Goal: Task Accomplishment & Management: Manage account settings

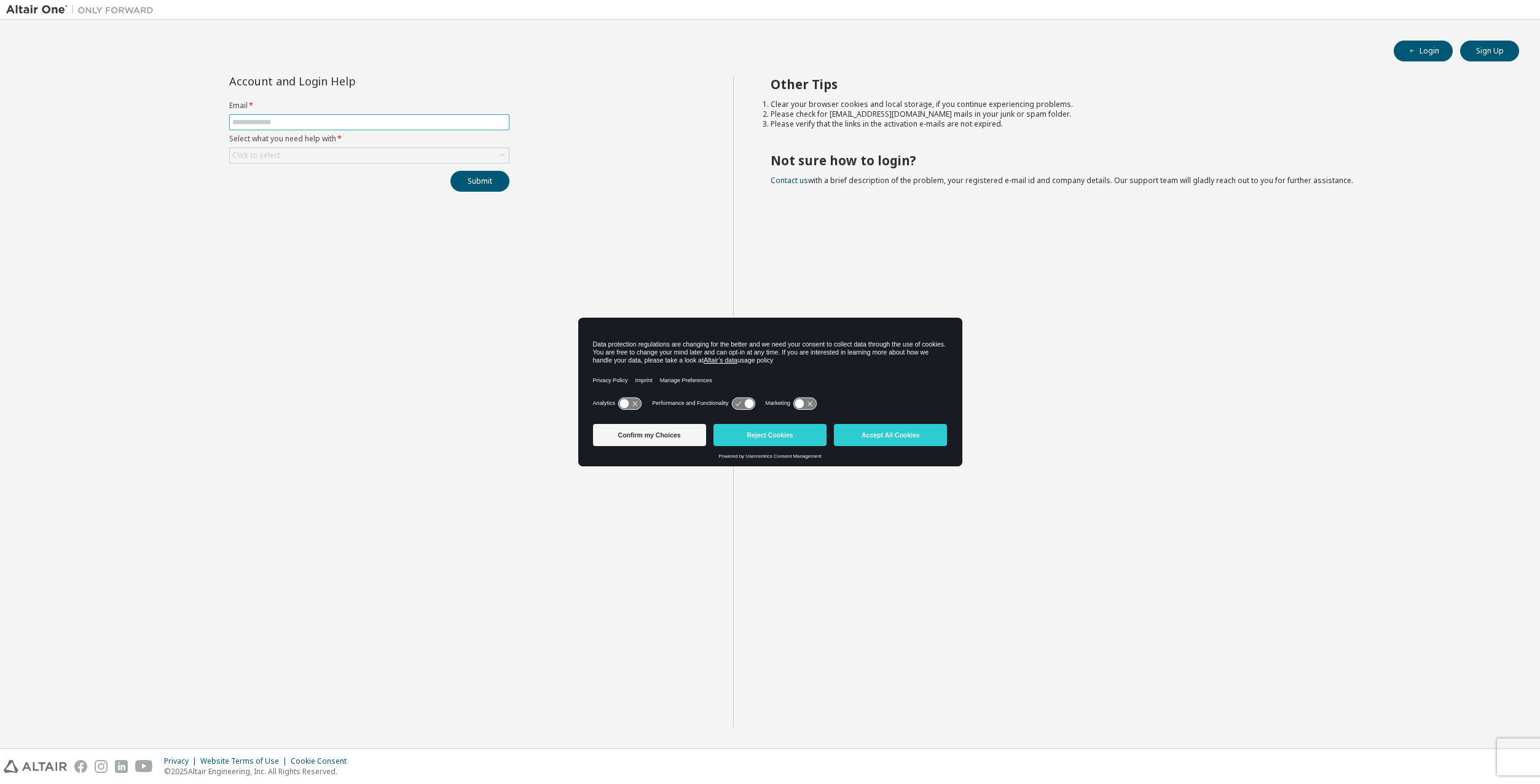
click at [363, 126] on input "text" at bounding box center [369, 122] width 274 height 10
type input "**********"
click at [499, 156] on icon at bounding box center [502, 155] width 12 height 12
click at [318, 195] on li "I forgot my password" at bounding box center [369, 190] width 276 height 16
click at [473, 184] on button "Submit" at bounding box center [480, 181] width 59 height 21
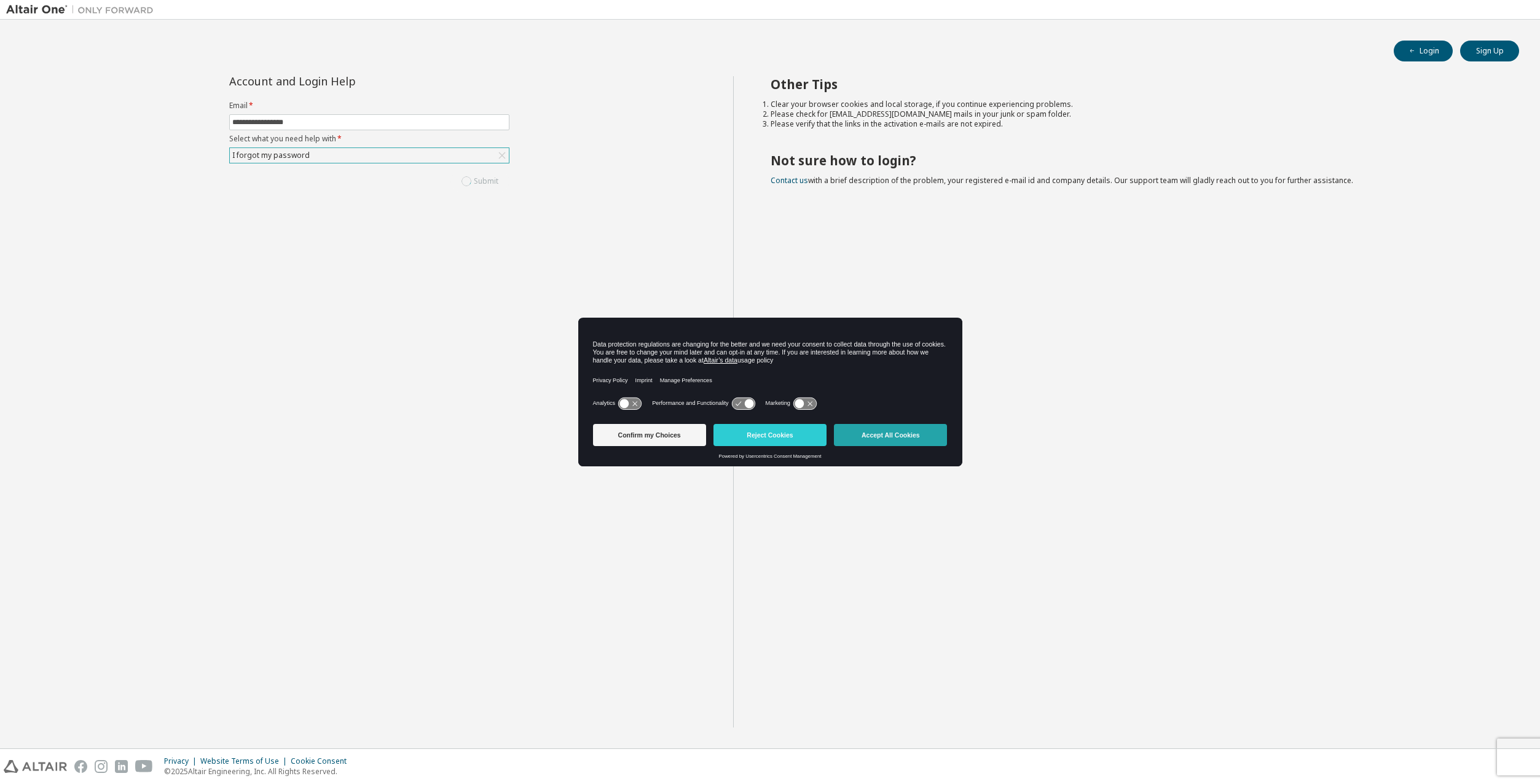
click at [878, 437] on button "Accept All Cookies" at bounding box center [890, 435] width 113 height 22
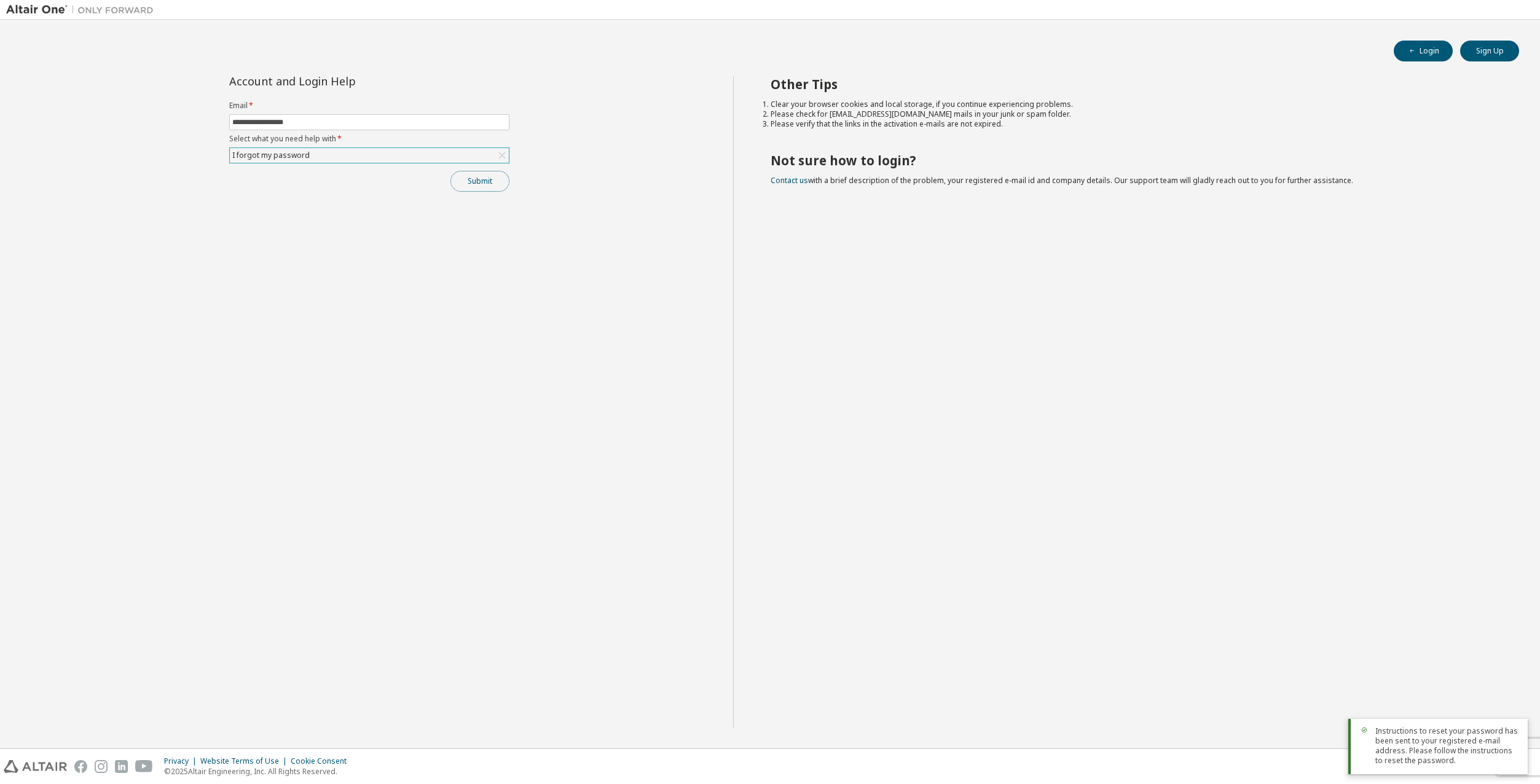
click at [491, 186] on button "Submit" at bounding box center [480, 181] width 59 height 21
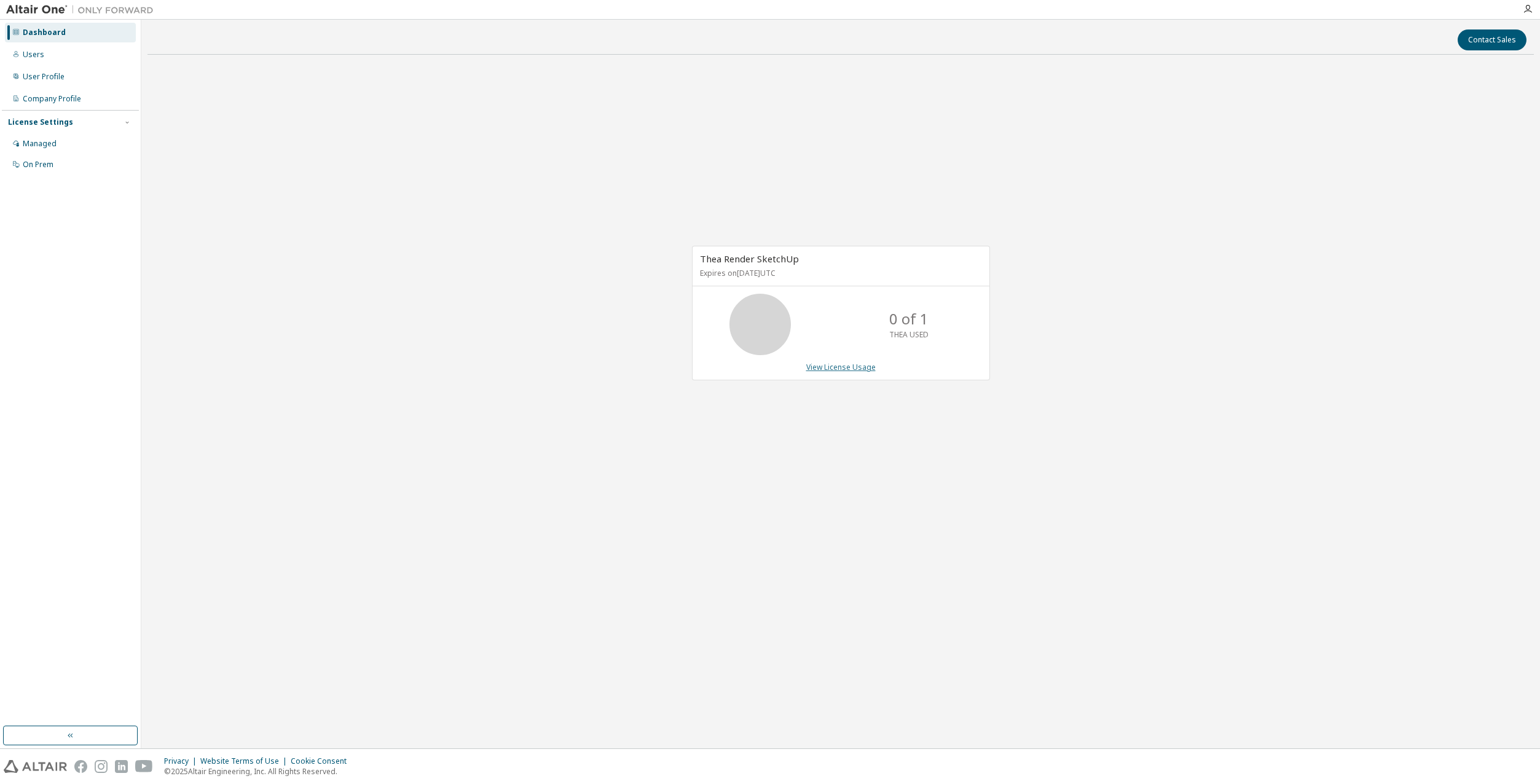
click at [842, 369] on link "View License Usage" at bounding box center [841, 367] width 70 height 10
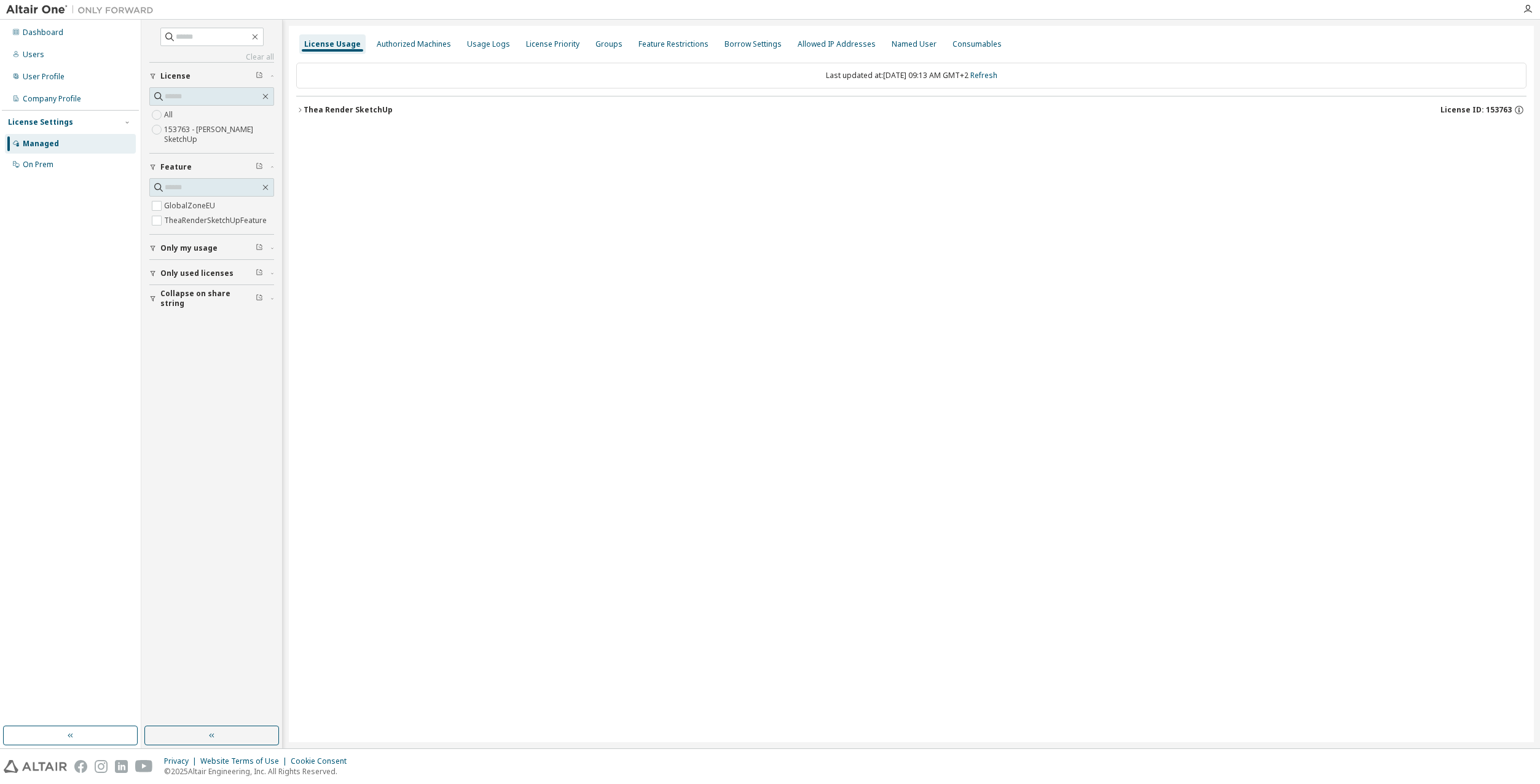
click at [179, 299] on span "Collapse on share string" at bounding box center [207, 298] width 95 height 20
click at [179, 274] on span "Only used licenses" at bounding box center [196, 274] width 73 height 10
click at [166, 248] on span "Only my usage" at bounding box center [189, 248] width 57 height 10
click at [1518, 112] on icon "button" at bounding box center [1519, 110] width 11 height 11
click at [402, 41] on div "Authorized Machines" at bounding box center [414, 44] width 75 height 10
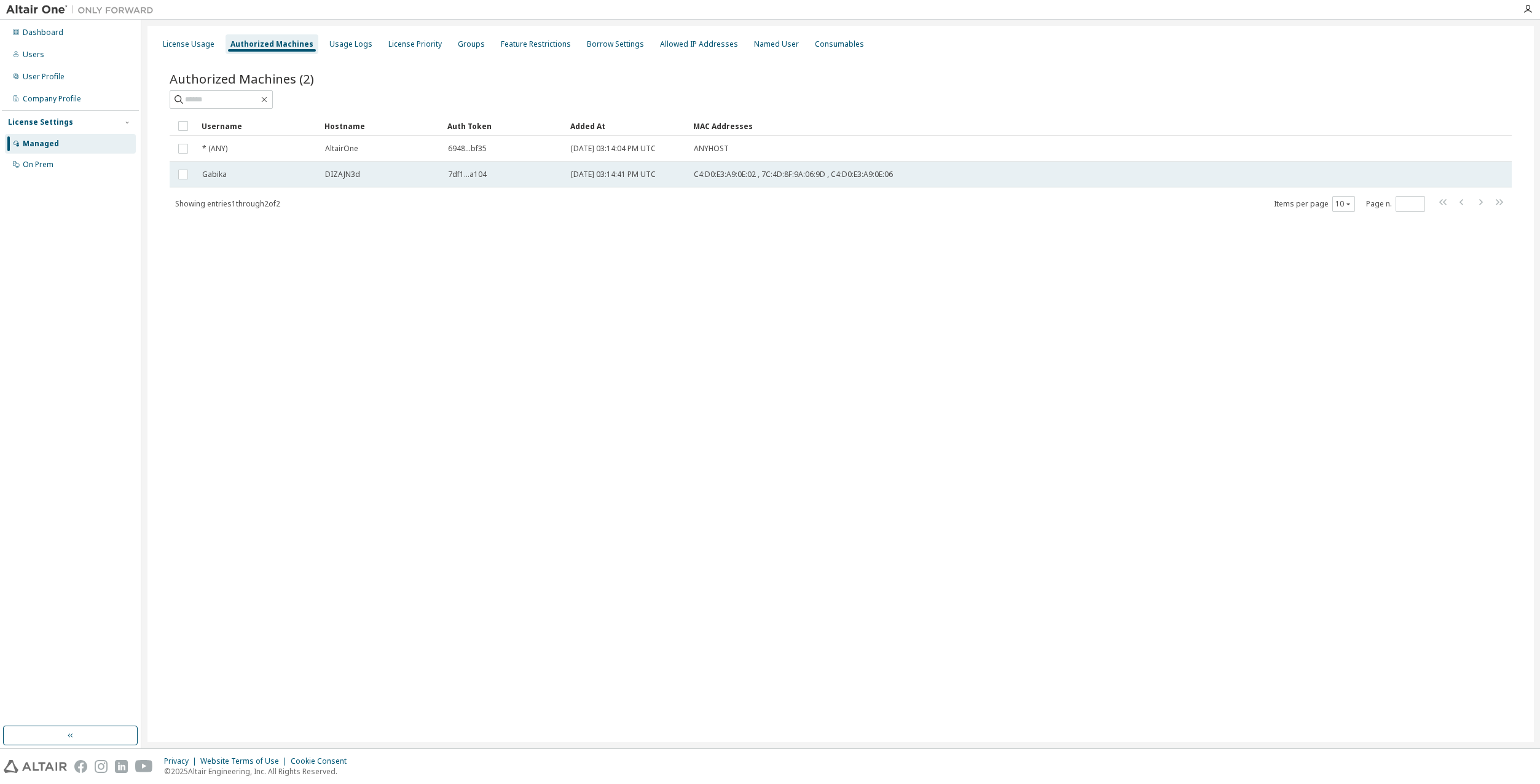
click at [231, 181] on td "Gabika" at bounding box center [258, 174] width 123 height 26
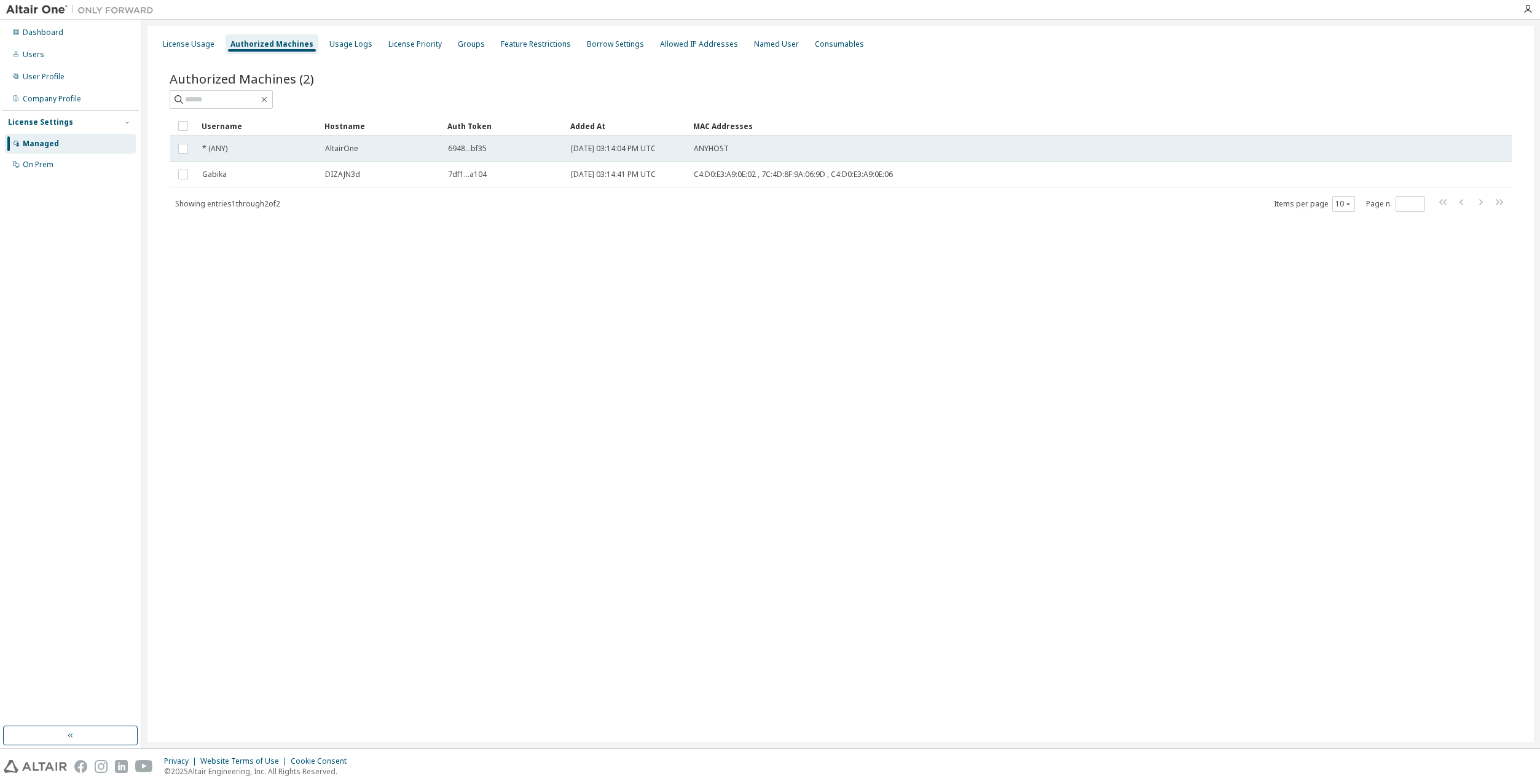
click at [236, 151] on div "* (ANY)" at bounding box center [258, 148] width 112 height 10
